Goal: Contribute content

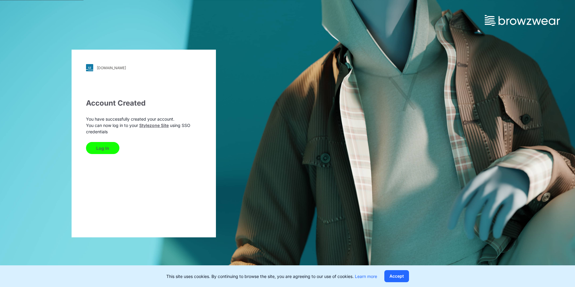
click at [100, 149] on button "Log In" at bounding box center [102, 148] width 33 height 12
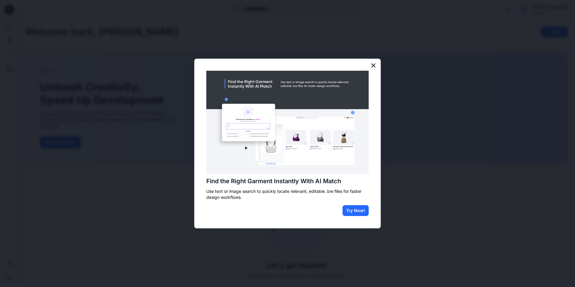
click at [374, 66] on button "×" at bounding box center [374, 65] width 6 height 10
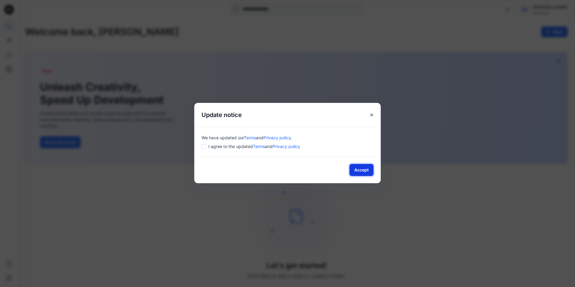
click at [360, 172] on button "Accept" at bounding box center [362, 170] width 24 height 12
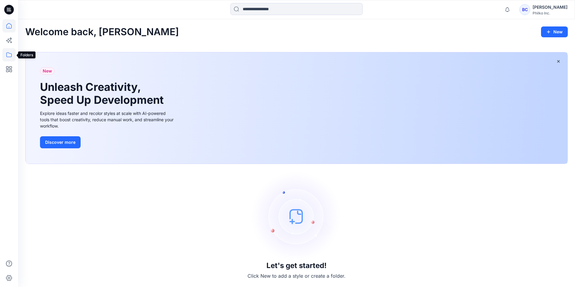
click at [10, 53] on icon at bounding box center [8, 54] width 13 height 13
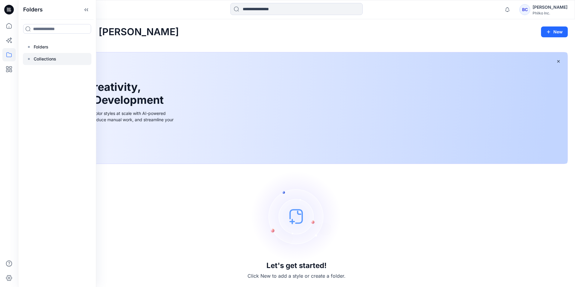
click at [55, 59] on p "Collections" at bounding box center [45, 58] width 23 height 7
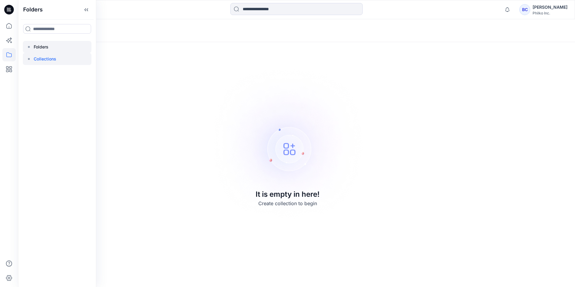
click at [48, 48] on p "Folders" at bounding box center [41, 46] width 15 height 7
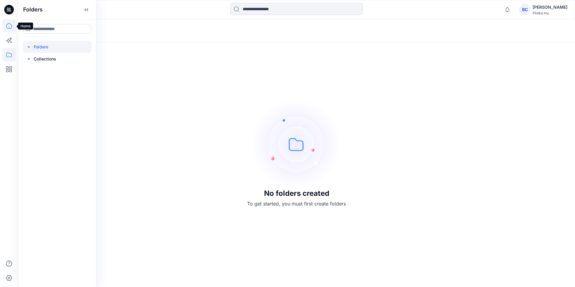
click at [6, 26] on icon at bounding box center [8, 25] width 13 height 13
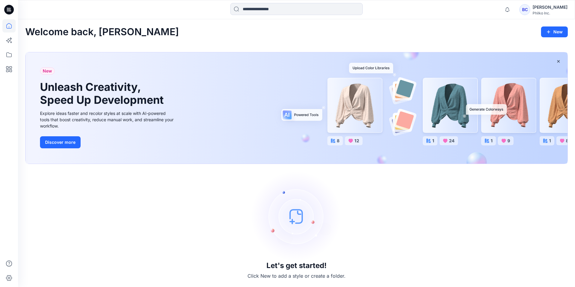
click at [294, 216] on img at bounding box center [296, 216] width 90 height 90
click at [11, 10] on icon at bounding box center [9, 10] width 10 height 10
click at [550, 31] on icon "button" at bounding box center [548, 31] width 5 height 5
click at [534, 47] on p "New Style" at bounding box center [536, 46] width 20 height 7
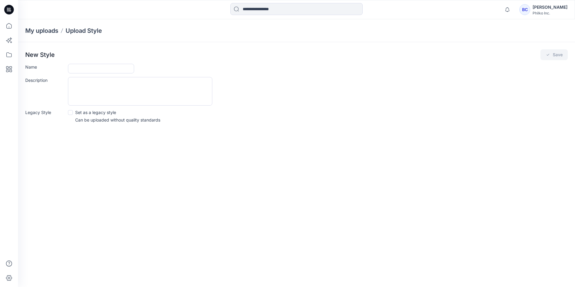
drag, startPoint x: 526, startPoint y: 46, endPoint x: 282, endPoint y: 52, distance: 243.4
click at [282, 52] on div "New Style Save" at bounding box center [296, 54] width 543 height 11
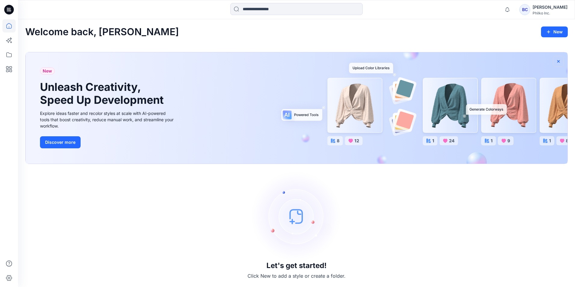
click at [560, 62] on icon "button" at bounding box center [558, 61] width 5 height 5
